Goal: Go to known website: Access a specific website the user already knows

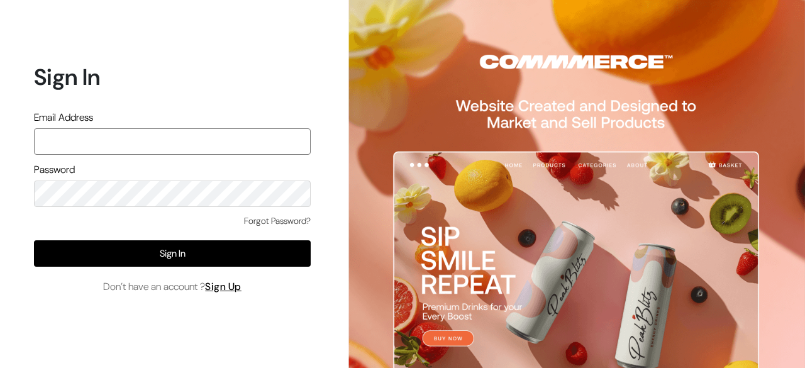
paste input "[PERSON_NAME][EMAIL_ADDRESS][DOMAIN_NAME]"
type input "[PERSON_NAME][EMAIL_ADDRESS][DOMAIN_NAME]"
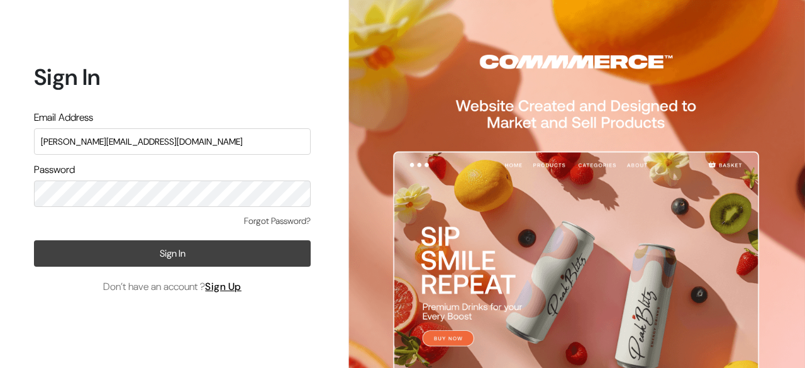
click at [161, 243] on button "Sign In" at bounding box center [172, 253] width 277 height 26
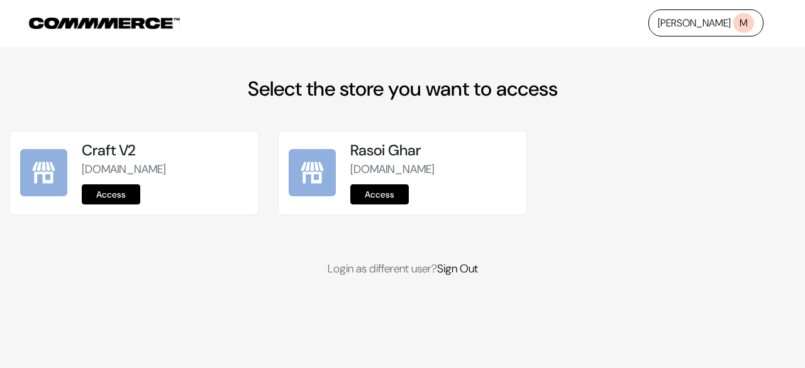
click at [138, 194] on link "Access" at bounding box center [111, 194] width 58 height 20
